Goal: Information Seeking & Learning: Learn about a topic

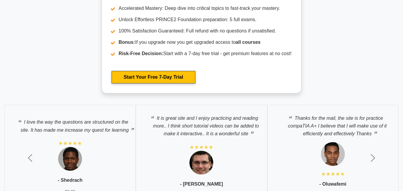
scroll to position [1224, 0]
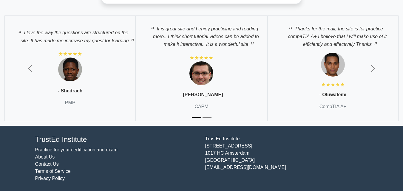
click at [166, 63] on div "It is great site and I enjoy practicing and reading more.. I think short tutori…" at bounding box center [201, 68] width 131 height 106
click at [190, 81] on div "It is great site and I enjoy practicing and reading more.. I think short tutori…" at bounding box center [201, 68] width 131 height 106
click at [213, 102] on div "It is great site and I enjoy practicing and reading more.. I think short tutori…" at bounding box center [201, 68] width 131 height 106
click at [213, 98] on div "It is great site and I enjoy practicing and reading more.. I think short tutori…" at bounding box center [201, 68] width 131 height 106
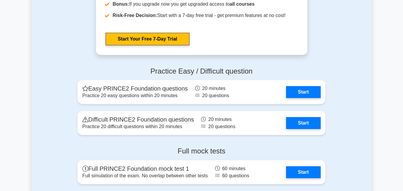
scroll to position [807, 0]
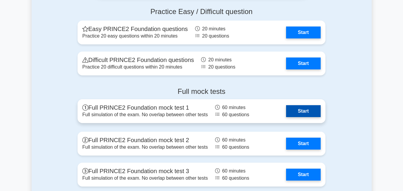
click at [300, 108] on link "Start" at bounding box center [303, 111] width 35 height 12
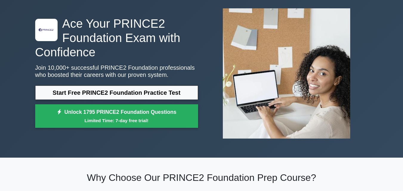
scroll to position [0, 0]
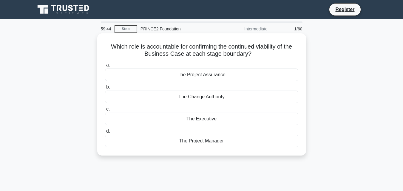
click at [200, 142] on div "The Project Manager" at bounding box center [201, 141] width 193 height 13
click at [105, 133] on input "d. The Project Manager" at bounding box center [105, 131] width 0 height 4
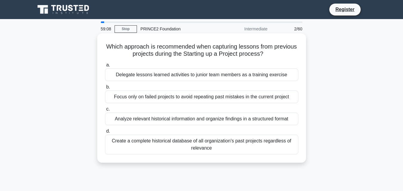
click at [138, 119] on div "Analyze relevant historical information and organize findings in a structured f…" at bounding box center [201, 119] width 193 height 13
click at [105, 111] on input "c. Analyze relevant historical information and organize findings in a structure…" at bounding box center [105, 109] width 0 height 4
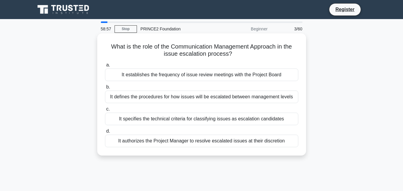
click at [119, 75] on div "It establishes the frequency of issue review meetings with the Project Board" at bounding box center [201, 75] width 193 height 13
click at [105, 67] on input "a. It establishes the frequency of issue review meetings with the Project Board" at bounding box center [105, 65] width 0 height 4
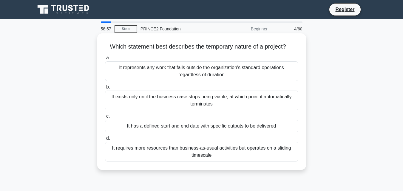
click at [131, 70] on div "It represents any work that falls outside the organization's standard operation…" at bounding box center [201, 71] width 193 height 20
click at [105, 60] on input "a. It represents any work that falls outside the organization's standard operat…" at bounding box center [105, 58] width 0 height 4
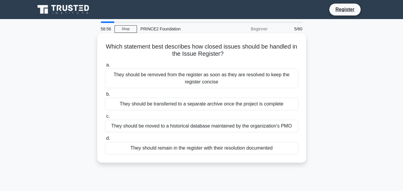
click at [127, 77] on div "They should be removed from the register as soon as they are resolved to keep t…" at bounding box center [201, 79] width 193 height 20
click at [105, 67] on input "a. They should be removed from the register as soon as they are resolved to kee…" at bounding box center [105, 65] width 0 height 4
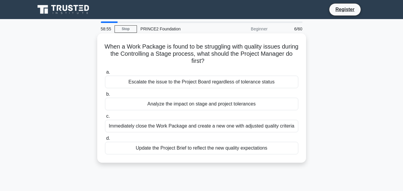
click at [124, 81] on div "Escalate the issue to the Project Board regardless of tolerance status" at bounding box center [201, 82] width 193 height 13
click at [105, 74] on input "a. Escalate the issue to the Project Board regardless of tolerance status" at bounding box center [105, 72] width 0 height 4
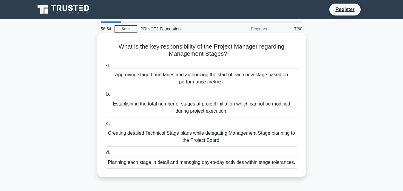
click at [122, 105] on div "Establishing the total number of stages at project initiation which cannot be m…" at bounding box center [201, 108] width 193 height 20
click at [105, 96] on input "b. Establishing the total number of stages at project initiation which cannot b…" at bounding box center [105, 94] width 0 height 4
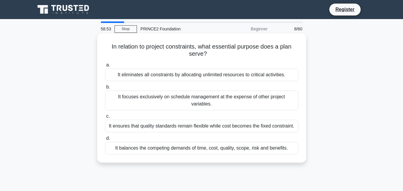
click at [121, 113] on label "c. It ensures that quality standards remain flexible while cost becomes the fix…" at bounding box center [201, 123] width 193 height 20
click at [105, 114] on input "c. It ensures that quality standards remain flexible while cost becomes the fix…" at bounding box center [105, 116] width 0 height 4
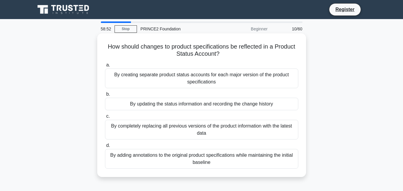
click at [123, 123] on div "By completely replacing all previous versions of the product information with t…" at bounding box center [201, 130] width 193 height 20
click at [105, 118] on input "c. By completely replacing all previous versions of the product information wit…" at bounding box center [105, 116] width 0 height 4
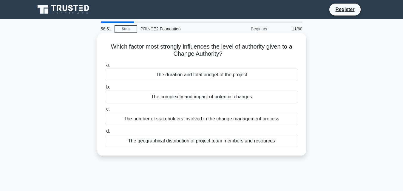
click at [130, 119] on div "The number of stakeholders involved in the change management process" at bounding box center [201, 119] width 193 height 13
click at [105, 111] on input "c. The number of stakeholders involved in the change management process" at bounding box center [105, 109] width 0 height 4
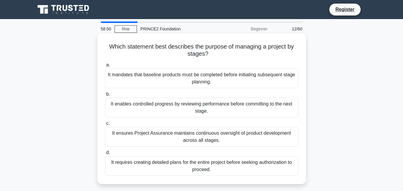
click at [138, 105] on div "It enables controlled progress by reviewing performance before committing to th…" at bounding box center [201, 108] width 193 height 20
click at [105, 96] on input "b. It enables controlled progress by reviewing performance before committing to…" at bounding box center [105, 94] width 0 height 4
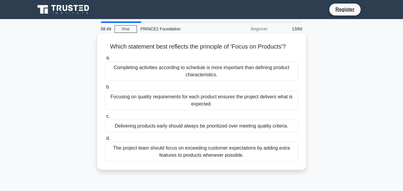
click at [143, 75] on div "Completing activities according to schedule is more important than defining pro…" at bounding box center [201, 71] width 193 height 20
click at [105, 60] on input "a. Completing activities according to schedule is more important than defining …" at bounding box center [105, 58] width 0 height 4
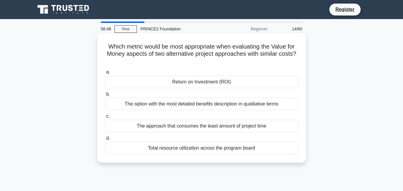
click at [140, 103] on div "The option with the most detailed benefits description in qualitative terms" at bounding box center [201, 104] width 193 height 13
click at [105, 96] on input "b. The option with the most detailed benefits description in qualitative terms" at bounding box center [105, 94] width 0 height 4
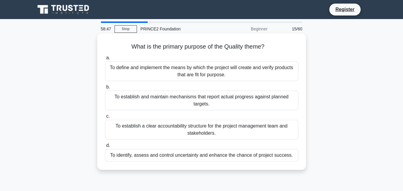
click at [139, 105] on div "To establish and maintain mechanisms that report actual progress against planne…" at bounding box center [201, 101] width 193 height 20
click at [105, 89] on input "b. To establish and maintain mechanisms that report actual progress against pla…" at bounding box center [105, 87] width 0 height 4
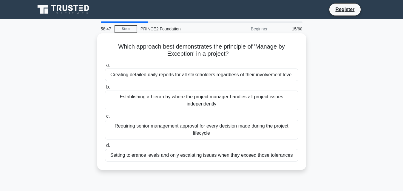
click at [139, 100] on div "Establishing a hierarchy where the project manager handles all project issues i…" at bounding box center [201, 101] width 193 height 20
click at [105, 89] on input "b. Establishing a hierarchy where the project manager handles all project issue…" at bounding box center [105, 87] width 0 height 4
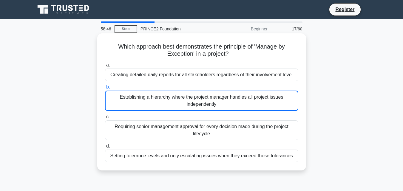
click at [135, 97] on div "Establishing a hierarchy where the project manager handles all project issues i…" at bounding box center [201, 101] width 193 height 20
click at [105, 89] on input "b. Establishing a hierarchy where the project manager handles all project issue…" at bounding box center [105, 87] width 0 height 4
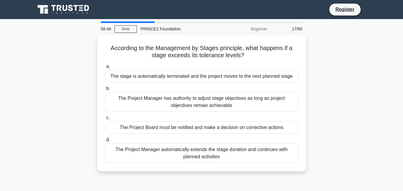
click at [135, 97] on div "The Project Manager has authority to adjust stage objectives as long as project…" at bounding box center [201, 102] width 193 height 20
click at [105, 91] on input "b. The Project Manager has authority to adjust stage objectives as long as proj…" at bounding box center [105, 89] width 0 height 4
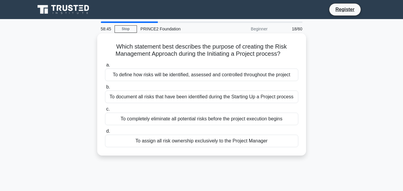
click at [129, 135] on div "To assign all risk ownership exclusively to the Project Manager" at bounding box center [201, 141] width 193 height 13
click at [105, 133] on input "d. To assign all risk ownership exclusively to the Project Manager" at bounding box center [105, 131] width 0 height 4
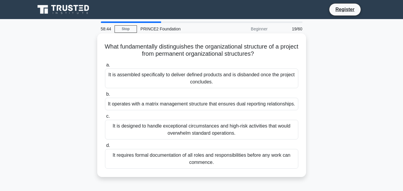
click at [130, 122] on div "It is designed to handle exceptional circumstances and high-risk activities tha…" at bounding box center [201, 130] width 193 height 20
click at [105, 118] on input "c. It is designed to handle exceptional circumstances and high-risk activities …" at bounding box center [105, 116] width 0 height 4
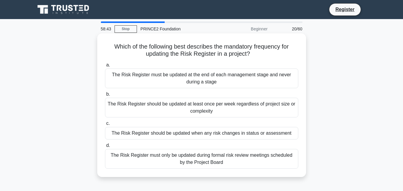
click at [128, 131] on div "The Risk Register should be updated when any risk changes in status or assessme…" at bounding box center [201, 133] width 193 height 13
click at [105, 125] on input "c. The Risk Register should be updated when any risk changes in status or asses…" at bounding box center [105, 124] width 0 height 4
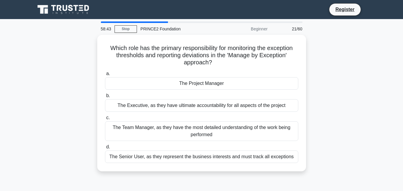
click at [128, 131] on div "The Team Manager, as they have the most detailed understanding of the work bein…" at bounding box center [201, 131] width 193 height 20
click at [105, 120] on input "c. The Team Manager, as they have the most detailed understanding of the work b…" at bounding box center [105, 118] width 0 height 4
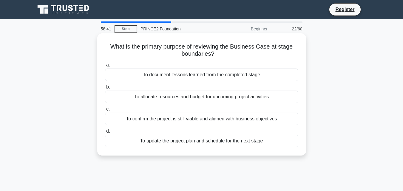
click at [128, 131] on label "d. To update the project plan and schedule for the next stage" at bounding box center [201, 138] width 193 height 20
click at [105, 131] on input "d. To update the project plan and schedule for the next stage" at bounding box center [105, 131] width 0 height 4
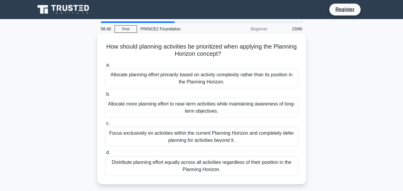
click at [128, 129] on div "Focus exclusively on activities within the current Planning Horizon and complet…" at bounding box center [201, 137] width 193 height 20
click at [105, 125] on input "c. Focus exclusively on activities within the current Planning Horizon and comp…" at bounding box center [105, 124] width 0 height 4
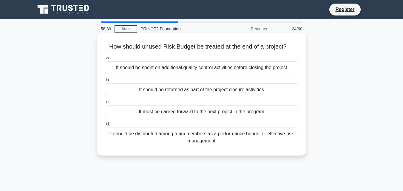
click at [125, 134] on div "It should be distributed among team members as a performance bonus for effectiv…" at bounding box center [201, 138] width 193 height 20
click at [105, 126] on input "d. It should be distributed among team members as a performance bonus for effec…" at bounding box center [105, 124] width 0 height 4
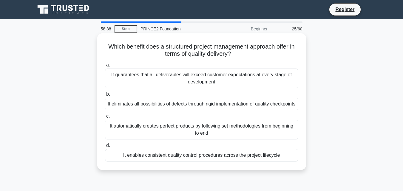
click at [132, 107] on div "It eliminates all possibilities of defects through rigid implementation of qual…" at bounding box center [201, 104] width 193 height 13
click at [105, 96] on input "b. It eliminates all possibilities of defects through rigid implementation of q…" at bounding box center [105, 94] width 0 height 4
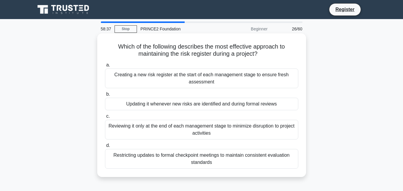
click at [140, 72] on div "Creating a new risk register at the start of each management stage to ensure fr…" at bounding box center [201, 79] width 193 height 20
click at [105, 67] on input "a. Creating a new risk register at the start of each management stage to ensure…" at bounding box center [105, 65] width 0 height 4
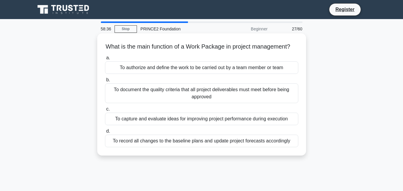
click at [145, 74] on div "To authorize and define the work to be carried out by a team member or team" at bounding box center [201, 67] width 193 height 13
click at [105, 60] on input "a. To authorize and define the work to be carried out by a team member or team" at bounding box center [105, 58] width 0 height 4
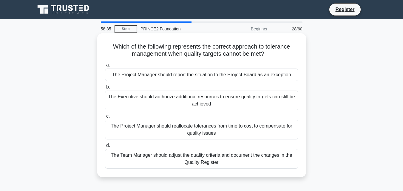
click at [150, 76] on div "The Project Manager should report the situation to the Project Board as an exce…" at bounding box center [201, 75] width 193 height 13
click at [105, 67] on input "a. The Project Manager should report the situation to the Project Board as an e…" at bounding box center [105, 65] width 0 height 4
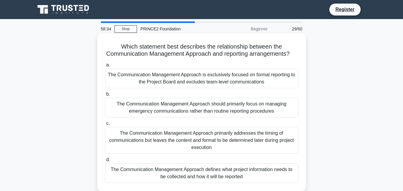
click at [149, 76] on label "a. The Communication Management Approach is exclusively focused on formal repor…" at bounding box center [201, 74] width 193 height 27
click at [105, 67] on input "a. The Communication Management Approach is exclusively focused on formal repor…" at bounding box center [105, 65] width 0 height 4
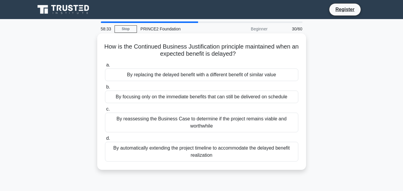
click at [149, 80] on div "By replacing the delayed benefit with a different benefit of similar value" at bounding box center [201, 75] width 193 height 13
click at [105, 67] on input "a. By replacing the delayed benefit with a different benefit of similar value" at bounding box center [105, 65] width 0 height 4
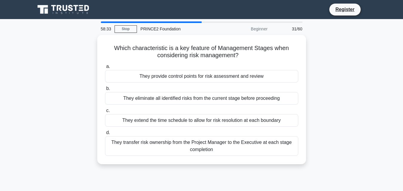
click at [149, 80] on div "They provide control points for risk assessment and review" at bounding box center [201, 76] width 193 height 13
click at [105, 69] on input "a. They provide control points for risk assessment and review" at bounding box center [105, 67] width 0 height 4
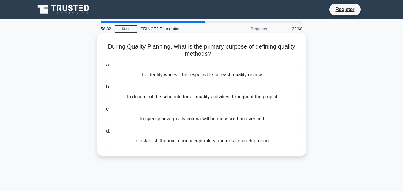
click at [142, 101] on div "To document the schedule for all quality activities throughout the project" at bounding box center [201, 97] width 193 height 13
click at [105, 89] on input "b. To document the schedule for all quality activities throughout the project" at bounding box center [105, 87] width 0 height 4
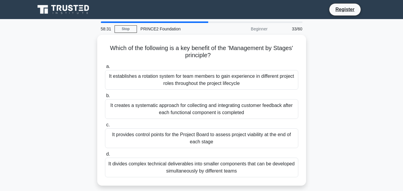
click at [142, 101] on div "It creates a systematic approach for collecting and integrating customer feedba…" at bounding box center [201, 109] width 193 height 20
click at [105, 98] on input "b. It creates a systematic approach for collecting and integrating customer fee…" at bounding box center [105, 96] width 0 height 4
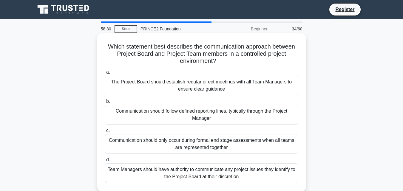
click at [140, 114] on div "Communication should follow defined reporting lines, typically through the Proj…" at bounding box center [201, 115] width 193 height 20
click at [105, 103] on input "b. Communication should follow defined reporting lines, typically through the P…" at bounding box center [105, 102] width 0 height 4
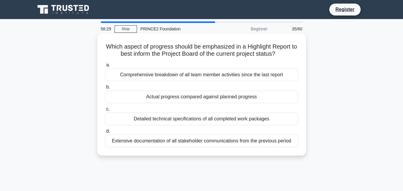
click at [139, 121] on div "Detailed technical specifications of all completed work packages" at bounding box center [201, 119] width 193 height 13
click at [105, 111] on input "c. Detailed technical specifications of all completed work packages" at bounding box center [105, 109] width 0 height 4
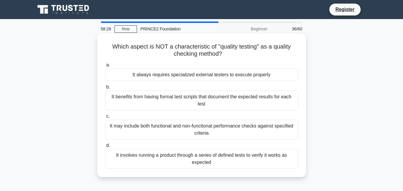
click at [137, 97] on div "It benefits from having formal test scripts that document the expected results …" at bounding box center [201, 101] width 193 height 20
click at [105, 89] on input "b. It benefits from having formal test scripts that document the expected resul…" at bounding box center [105, 87] width 0 height 4
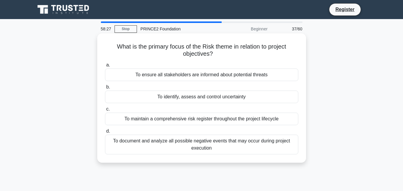
click at [137, 93] on div "To identify, assess and control uncertainty" at bounding box center [201, 97] width 193 height 13
click at [105, 89] on input "b. To identify, assess and control uncertainty" at bounding box center [105, 87] width 0 height 4
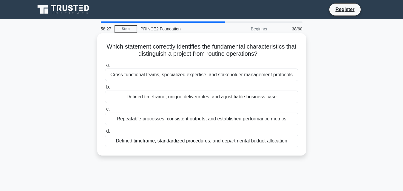
click at [137, 118] on div "Repeatable processes, consistent outputs, and established performance metrics" at bounding box center [201, 119] width 193 height 13
click at [105, 111] on input "c. Repeatable processes, consistent outputs, and established performance metrics" at bounding box center [105, 109] width 0 height 4
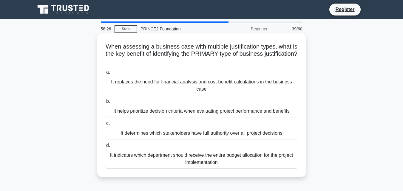
click at [130, 137] on div "It determines which stakeholders have full authority over all project decisions" at bounding box center [201, 133] width 193 height 13
click at [105, 125] on input "c. It determines which stakeholders have full authority over all project decisi…" at bounding box center [105, 124] width 0 height 4
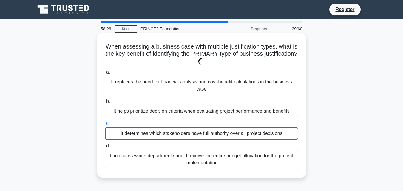
click at [131, 136] on div "It determines which stakeholders have full authority over all project decisions" at bounding box center [201, 133] width 193 height 13
click at [105, 125] on input "c. It determines which stakeholders have full authority over all project decisi…" at bounding box center [105, 124] width 0 height 4
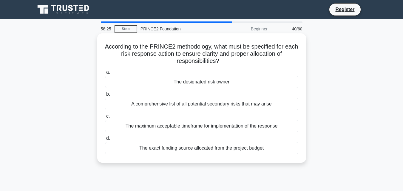
click at [141, 122] on div "The maximum acceptable timeframe for implementation of the response" at bounding box center [201, 126] width 193 height 13
click at [105, 118] on input "c. The maximum acceptable timeframe for implementation of the response" at bounding box center [105, 116] width 0 height 4
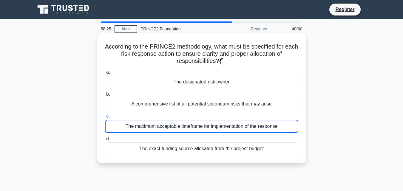
drag, startPoint x: 141, startPoint y: 120, endPoint x: 143, endPoint y: 116, distance: 4.1
click at [141, 119] on label "c. The maximum acceptable timeframe for implementation of the response" at bounding box center [201, 123] width 193 height 20
click at [143, 116] on label "c. The maximum acceptable timeframe for implementation of the response" at bounding box center [201, 123] width 193 height 20
click at [105, 116] on input "c. The maximum acceptable timeframe for implementation of the response" at bounding box center [105, 116] width 0 height 4
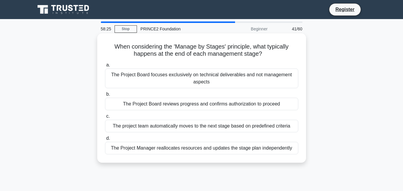
click at [145, 111] on div "a. The Project Board focuses exclusively on technical deliverables and not mana…" at bounding box center [201, 107] width 200 height 95
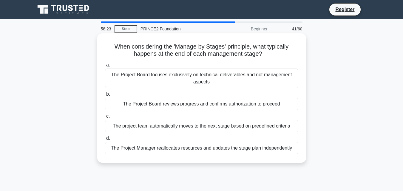
click at [139, 125] on div "The project team automatically moves to the next stage based on predefined crit…" at bounding box center [201, 126] width 193 height 13
click at [105, 118] on input "c. The project team automatically moves to the next stage based on predefined c…" at bounding box center [105, 116] width 0 height 4
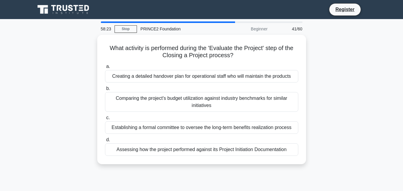
click at [139, 125] on div "Establishing a formal committee to oversee the long-term benefits realization p…" at bounding box center [201, 127] width 193 height 13
click at [105, 120] on input "c. Establishing a formal committee to oversee the long-term benefits realizatio…" at bounding box center [105, 118] width 0 height 4
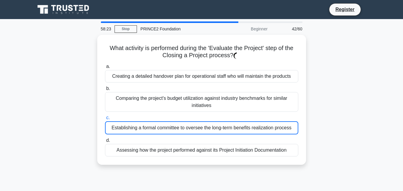
click at [139, 125] on div "Establishing a formal committee to oversee the long-term benefits realization p…" at bounding box center [201, 127] width 193 height 13
click at [105, 120] on input "c. Establishing a formal committee to oversee the long-term benefits realizatio…" at bounding box center [105, 118] width 0 height 4
click at [139, 125] on div "Establishing a formal committee to oversee the long-term benefits realization p…" at bounding box center [201, 127] width 193 height 13
click at [105, 120] on input "c. Establishing a formal committee to oversee the long-term benefits realizatio…" at bounding box center [105, 118] width 0 height 4
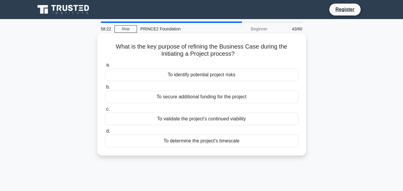
click at [138, 132] on label "d. To determine the project's timescale" at bounding box center [201, 138] width 193 height 20
click at [105, 132] on input "d. To determine the project's timescale" at bounding box center [105, 131] width 0 height 4
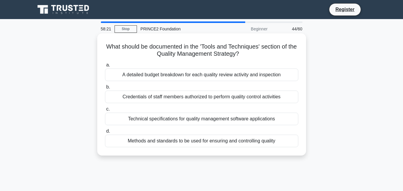
drag, startPoint x: 138, startPoint y: 126, endPoint x: 139, endPoint y: 121, distance: 5.1
click at [139, 121] on div "a. A detailed budget breakdown for each quality review activity and inspection …" at bounding box center [201, 104] width 200 height 88
click at [139, 120] on div "Technical specifications for quality management software applications" at bounding box center [201, 119] width 193 height 13
click at [105, 111] on input "c. Technical specifications for quality management software applications" at bounding box center [105, 109] width 0 height 4
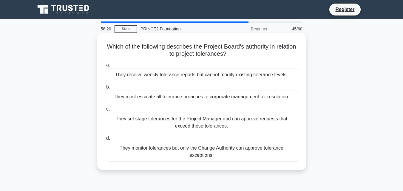
click at [139, 118] on div "They set stage tolerances for the Project Manager and can approve requests that…" at bounding box center [201, 123] width 193 height 20
click at [105, 111] on input "c. They set stage tolerances for the Project Manager and can approve requests t…" at bounding box center [105, 109] width 0 height 4
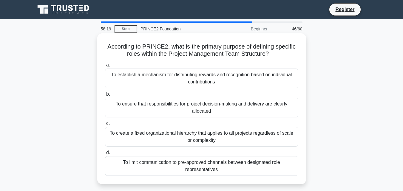
click at [135, 137] on div "To create a fixed organizational hierarchy that applies to all projects regardl…" at bounding box center [201, 137] width 193 height 20
click at [105, 125] on input "c. To create a fixed organizational hierarchy that applies to all projects rega…" at bounding box center [105, 124] width 0 height 4
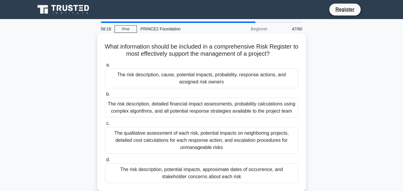
click at [129, 147] on div "The qualitative assessment of each risk, potential impacts on neighboring proje…" at bounding box center [201, 140] width 193 height 27
click at [105, 125] on input "c. The qualitative assessment of each risk, potential impacts on neighboring pr…" at bounding box center [105, 124] width 0 height 4
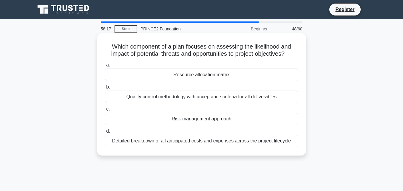
click at [127, 150] on div "Which component of a plan focuses on assessing the likelihood and impact of pot…" at bounding box center [202, 94] width 204 height 117
click at [135, 117] on div "Risk management approach" at bounding box center [201, 119] width 193 height 13
click at [105, 111] on input "c. Risk management approach" at bounding box center [105, 109] width 0 height 4
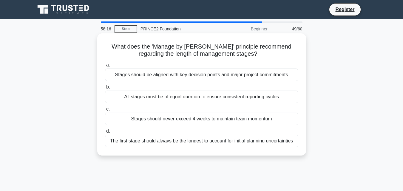
click at [135, 117] on div "Stages should never exceed 4 weeks to maintain team momentum" at bounding box center [201, 119] width 193 height 13
click at [105, 111] on input "c. Stages should never exceed 4 weeks to maintain team momentum" at bounding box center [105, 109] width 0 height 4
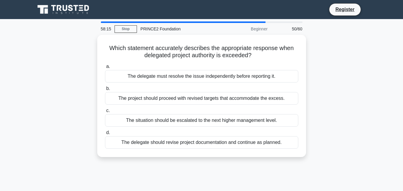
click at [135, 117] on div "The situation should be escalated to the next higher management level." at bounding box center [201, 120] width 193 height 13
click at [105, 113] on input "c. The situation should be escalated to the next higher management level." at bounding box center [105, 111] width 0 height 4
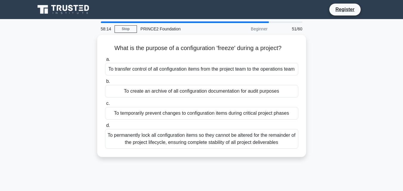
click at [135, 117] on div "To temporarily prevent changes to configuration items during critical project p…" at bounding box center [201, 113] width 193 height 13
click at [105, 106] on input "c. To temporarily prevent changes to configuration items during critical projec…" at bounding box center [105, 104] width 0 height 4
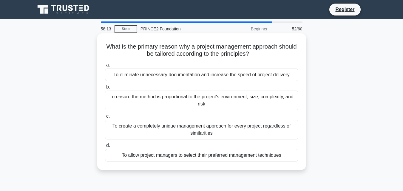
click at [135, 126] on div "To create a completely unique management approach for every project regardless …" at bounding box center [201, 130] width 193 height 20
click at [105, 118] on input "c. To create a completely unique management approach for every project regardle…" at bounding box center [105, 116] width 0 height 4
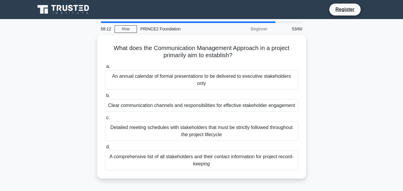
click at [135, 126] on div "Detailed meeting schedules with stakeholders that must be strictly followed thr…" at bounding box center [201, 131] width 193 height 20
click at [105, 120] on input "c. Detailed meeting schedules with stakeholders that must be strictly followed …" at bounding box center [105, 118] width 0 height 4
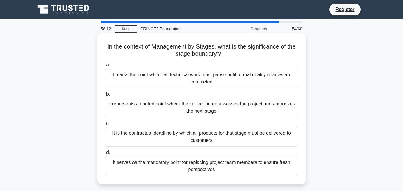
click at [141, 104] on div "It represents a control point where the project board assesses the project and …" at bounding box center [201, 108] width 193 height 20
click at [105, 96] on input "b. It represents a control point where the project board assesses the project a…" at bounding box center [105, 94] width 0 height 4
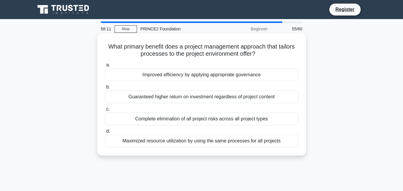
click at [140, 89] on label "b. Guaranteed higher return on investment regardless of project content" at bounding box center [201, 93] width 193 height 20
click at [105, 89] on input "b. Guaranteed higher return on investment regardless of project content" at bounding box center [105, 87] width 0 height 4
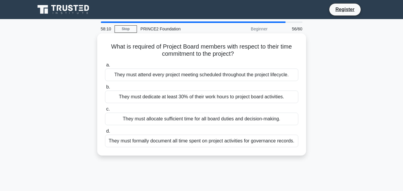
click at [139, 77] on div "They must attend every project meeting scheduled throughout the project lifecyc…" at bounding box center [201, 75] width 193 height 13
click at [105, 67] on input "a. They must attend every project meeting scheduled throughout the project life…" at bounding box center [105, 65] width 0 height 4
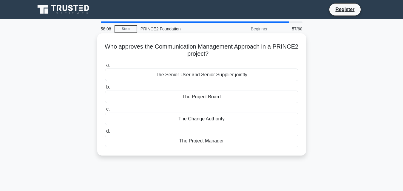
click at [131, 111] on label "c. The Change Authority" at bounding box center [201, 116] width 193 height 20
click at [105, 111] on input "c. The Change Authority" at bounding box center [105, 109] width 0 height 4
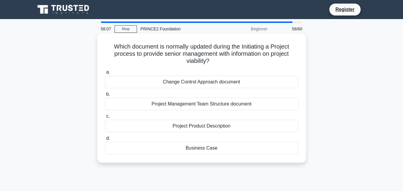
click at [133, 90] on div "a. Change Control Approach document b. Project Management Team Structure docume…" at bounding box center [201, 111] width 200 height 88
click at [139, 83] on div "Change Control Approach document" at bounding box center [201, 82] width 193 height 13
click at [105, 74] on input "a. Change Control Approach document" at bounding box center [105, 72] width 0 height 4
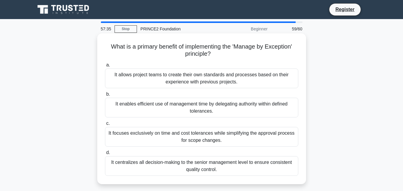
click at [166, 79] on div "It allows project teams to create their own standards and processes based on th…" at bounding box center [201, 79] width 193 height 20
click at [105, 67] on input "a. It allows project teams to create their own standards and processes based on…" at bounding box center [105, 65] width 0 height 4
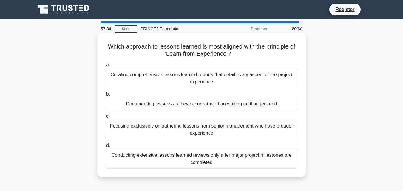
drag, startPoint x: 166, startPoint y: 79, endPoint x: 161, endPoint y: 73, distance: 7.9
click at [163, 79] on div "Creating comprehensive lessons learned reports that detail every aspect of the …" at bounding box center [201, 79] width 193 height 20
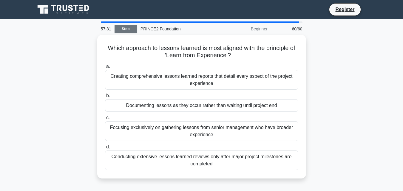
click at [124, 28] on link "Stop" at bounding box center [125, 28] width 22 height 7
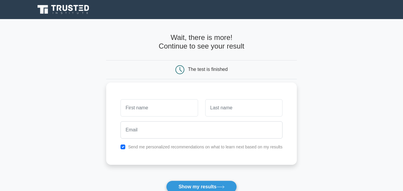
click at [156, 109] on input "text" at bounding box center [158, 107] width 77 height 17
drag, startPoint x: 160, startPoint y: 106, endPoint x: 148, endPoint y: 108, distance: 12.0
click at [160, 106] on input "text" at bounding box center [158, 107] width 77 height 17
click at [134, 114] on input "text" at bounding box center [158, 107] width 77 height 17
click at [219, 109] on input "text" at bounding box center [243, 107] width 77 height 17
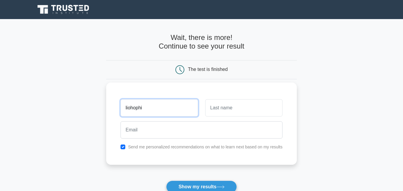
click at [131, 109] on input "liohophi" at bounding box center [158, 107] width 77 height 17
click at [126, 108] on input "liphophi" at bounding box center [158, 107] width 77 height 17
click at [126, 107] on input "liphophi" at bounding box center [158, 107] width 77 height 17
drag, startPoint x: 140, startPoint y: 105, endPoint x: 126, endPoint y: 108, distance: 14.6
click at [126, 108] on input "liphophi" at bounding box center [158, 107] width 77 height 17
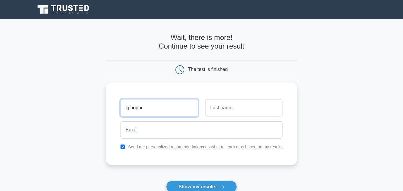
click at [127, 108] on input "liphophi" at bounding box center [158, 107] width 77 height 17
type input "Liphophi"
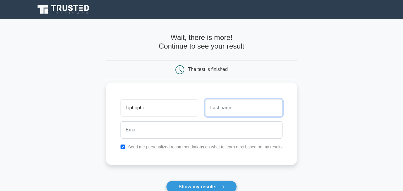
click at [206, 106] on input "text" at bounding box center [243, 107] width 77 height 17
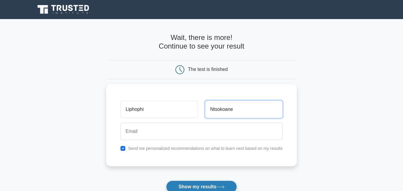
type input "Ntsokoane"
click at [190, 186] on button "Show my results" at bounding box center [201, 187] width 70 height 13
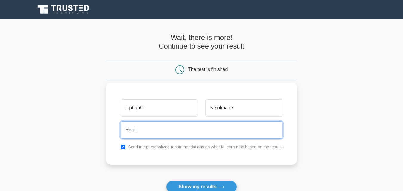
click at [155, 129] on input "email" at bounding box center [201, 129] width 162 height 17
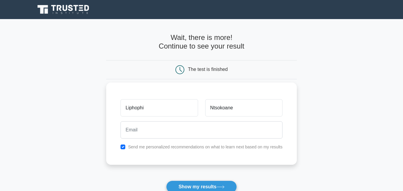
click at [140, 143] on div "Send me personalized recommendations on what to learn next based on my results" at bounding box center [201, 146] width 169 height 7
click at [143, 148] on label "Send me personalized recommendations on what to learn next based on my results" at bounding box center [205, 147] width 154 height 5
drag, startPoint x: 131, startPoint y: 144, endPoint x: 158, endPoint y: 147, distance: 26.7
click at [135, 144] on div "Send me personalized recommendations on what to learn next based on my results" at bounding box center [201, 146] width 169 height 7
drag, startPoint x: 158, startPoint y: 147, endPoint x: 165, endPoint y: 159, distance: 14.2
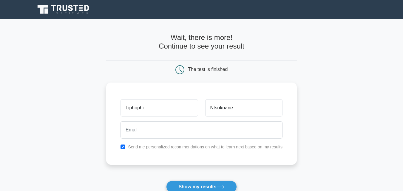
click at [165, 159] on div "Liphophi Ntsokoane Send me personalized recommendations on what to learn next b…" at bounding box center [201, 124] width 190 height 82
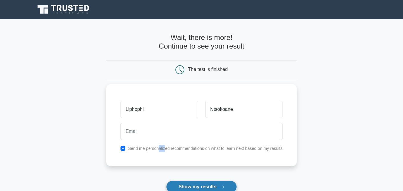
click at [195, 188] on button "Show my results" at bounding box center [201, 187] width 70 height 13
click at [196, 188] on button "Show my results" at bounding box center [201, 187] width 70 height 13
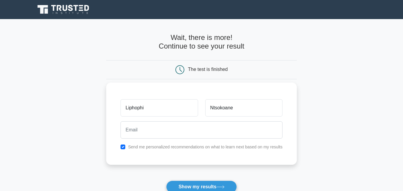
click at [194, 145] on label "Send me personalized recommendations on what to learn next based on my results" at bounding box center [205, 147] width 154 height 5
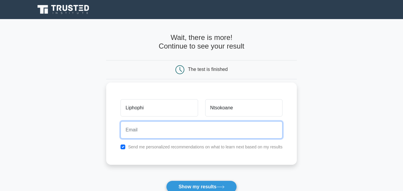
click at [184, 130] on input "email" at bounding box center [201, 129] width 162 height 17
